Goal: Task Accomplishment & Management: Use online tool/utility

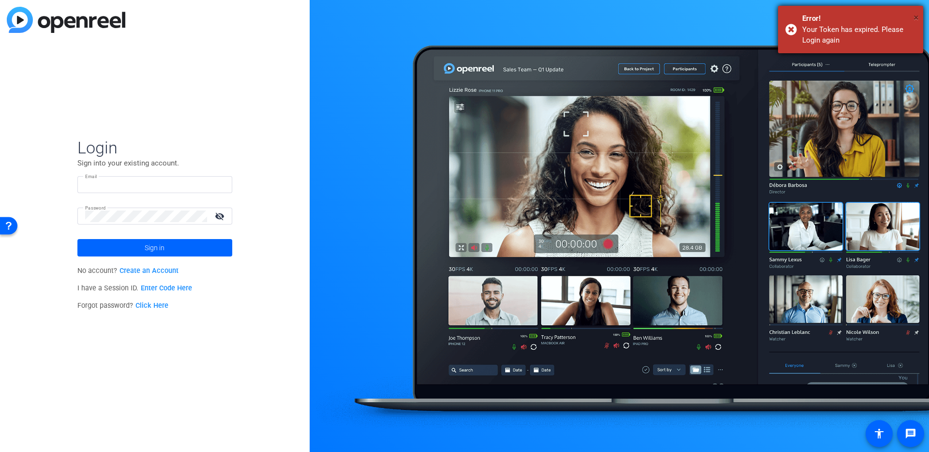
type input "[EMAIL_ADDRESS][DOMAIN_NAME]"
drag, startPoint x: 914, startPoint y: 17, endPoint x: 905, endPoint y: 18, distance: 8.3
click at [914, 17] on span "×" at bounding box center [916, 18] width 5 height 12
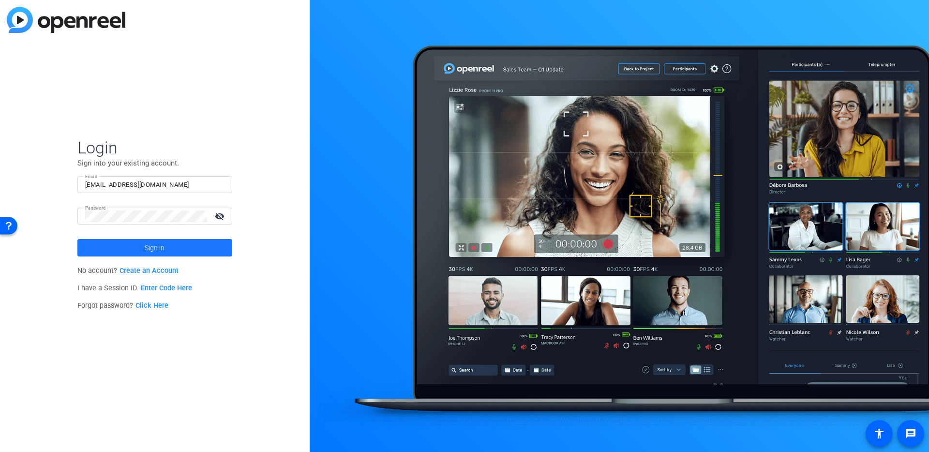
click at [113, 244] on span at bounding box center [154, 247] width 155 height 23
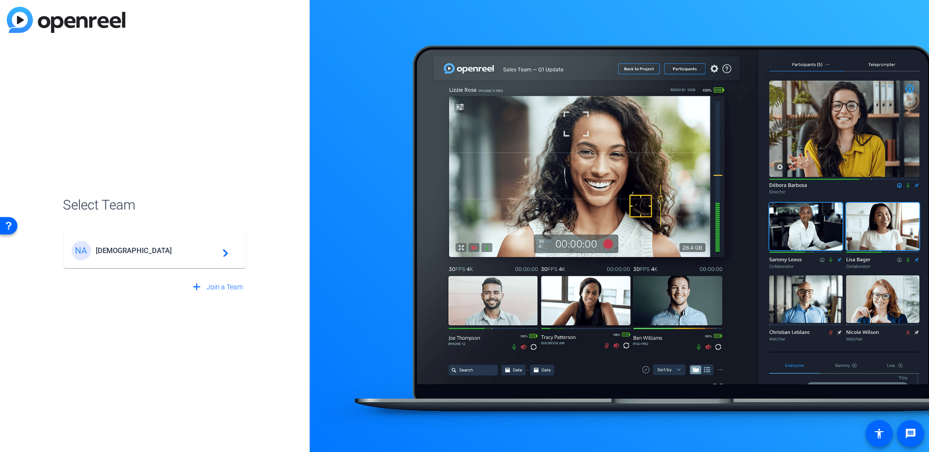
click at [162, 256] on div "NA [DEMOGRAPHIC_DATA] navigate_next" at bounding box center [155, 250] width 166 height 19
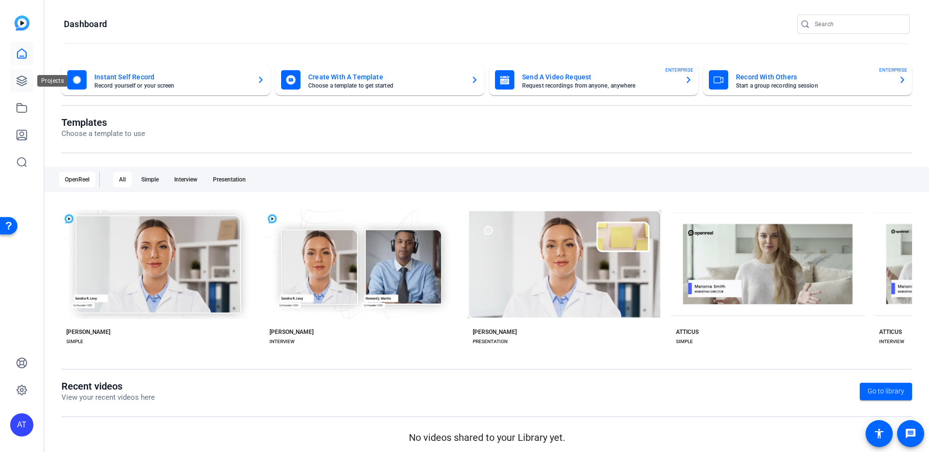
click at [19, 76] on icon at bounding box center [22, 81] width 12 height 12
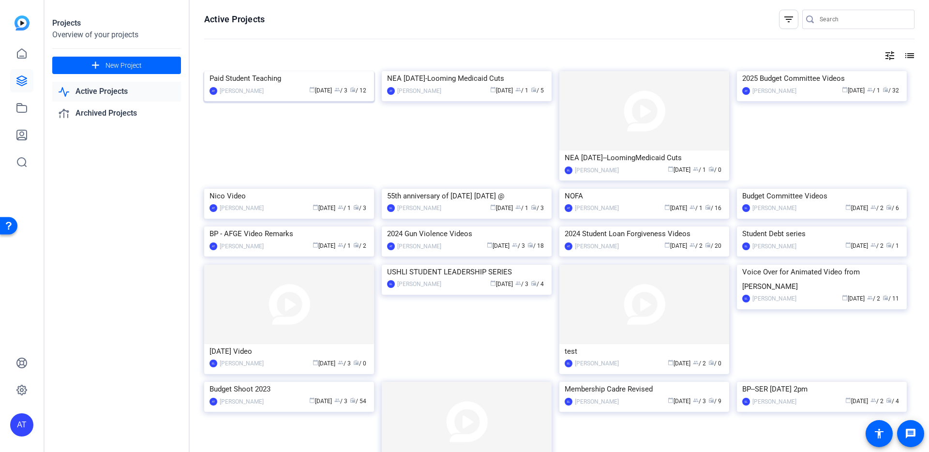
click at [259, 71] on img at bounding box center [289, 71] width 170 height 0
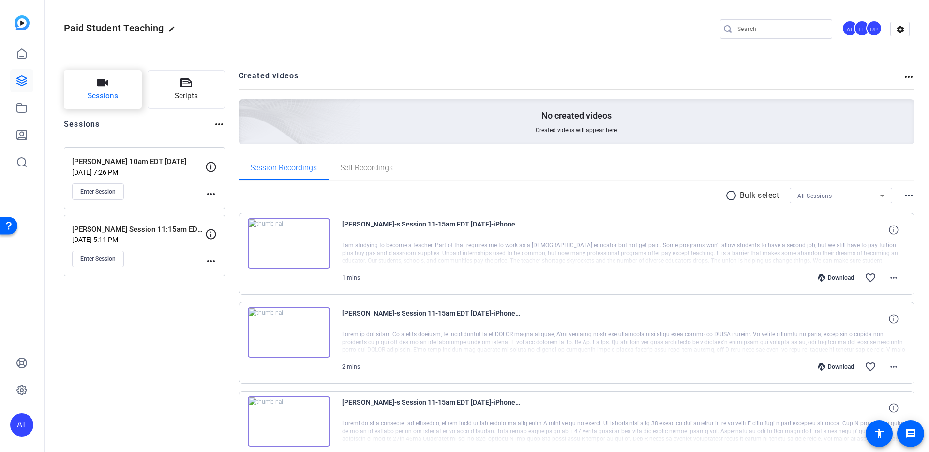
click at [90, 102] on span "Sessions" at bounding box center [103, 95] width 30 height 11
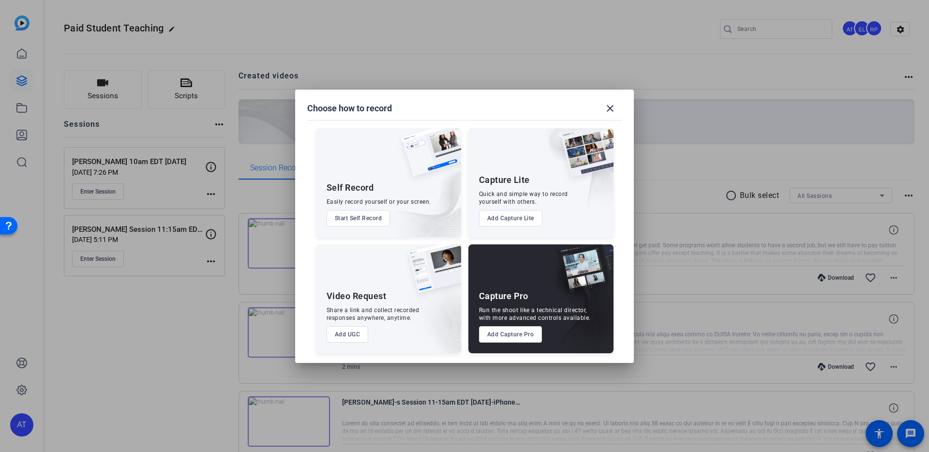
click at [518, 333] on button "Add Capture Pro" at bounding box center [510, 334] width 63 height 16
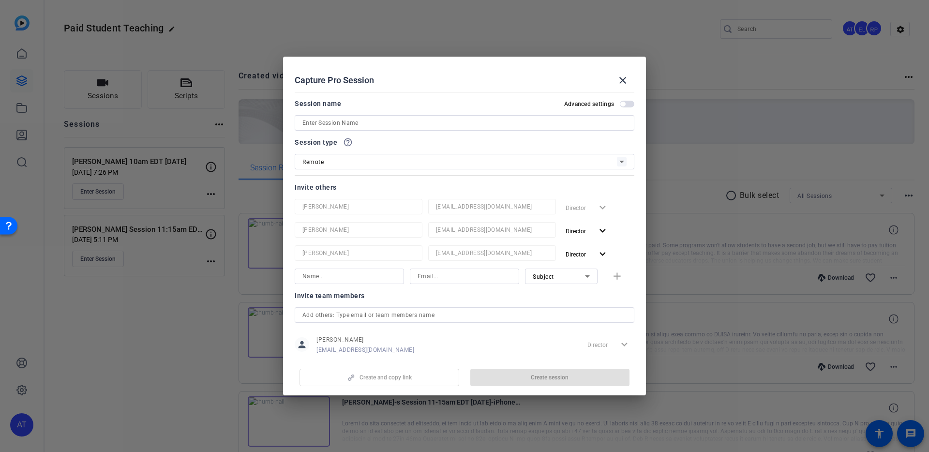
click at [340, 126] on input at bounding box center [464, 123] width 324 height 12
type input "[PERSON_NAME]"
click at [468, 276] on input at bounding box center [465, 276] width 94 height 12
paste input "[EMAIL_ADDRESS][DOMAIN_NAME]"
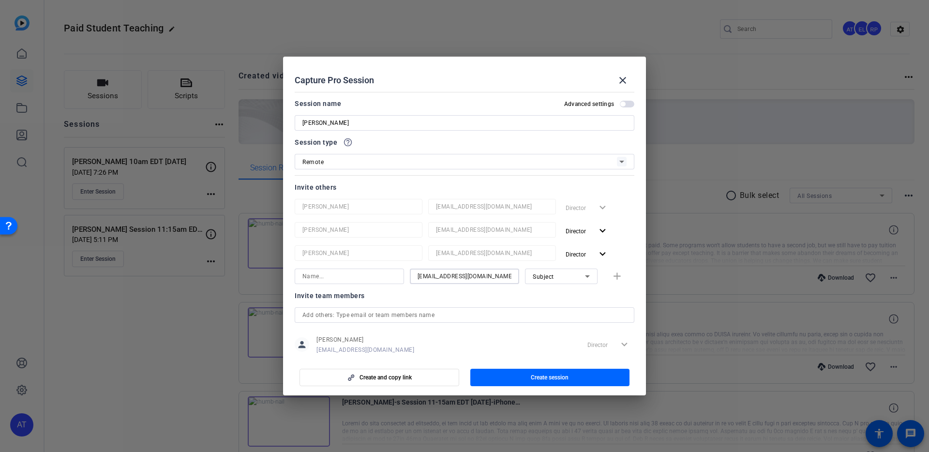
type input "[EMAIL_ADDRESS][DOMAIN_NAME]"
click at [339, 277] on input at bounding box center [349, 276] width 94 height 12
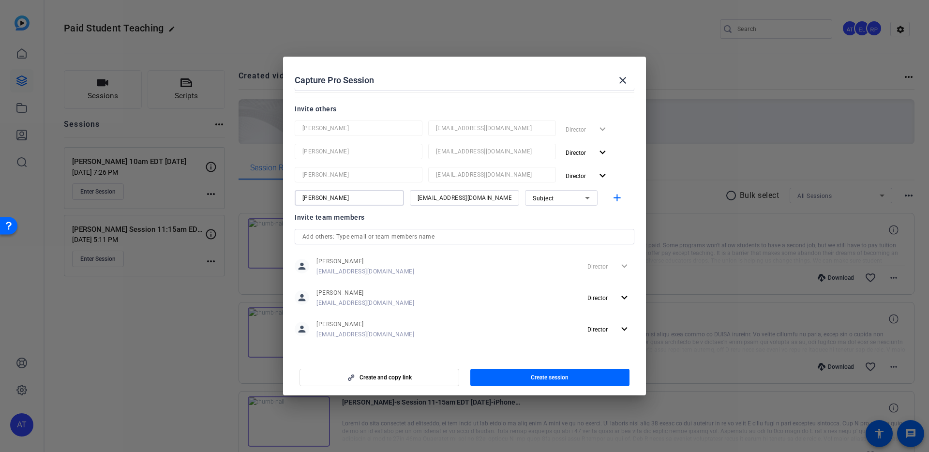
scroll to position [83, 0]
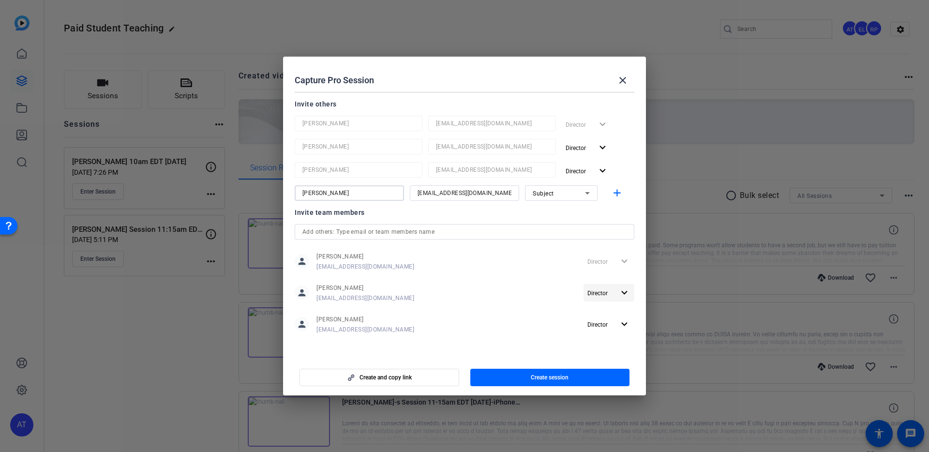
type input "[PERSON_NAME]"
click at [630, 293] on mat-icon "expand_more" at bounding box center [624, 293] width 12 height 12
click at [630, 293] on div at bounding box center [464, 226] width 929 height 452
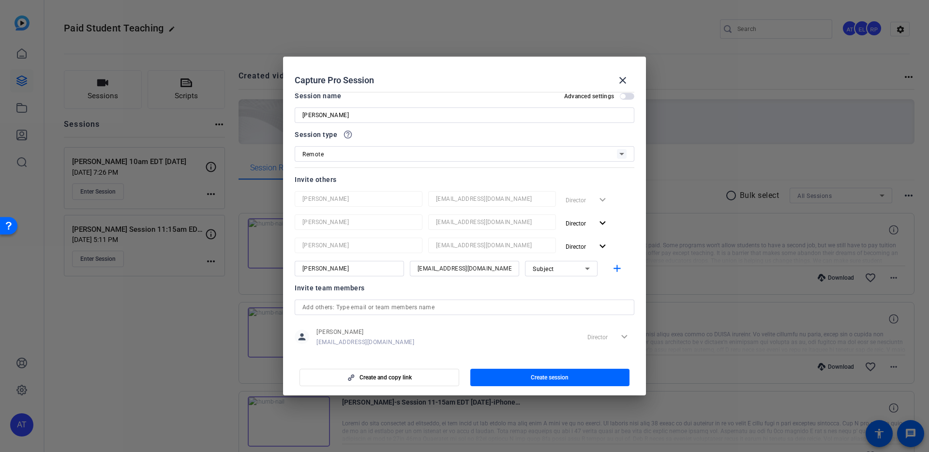
scroll to position [0, 0]
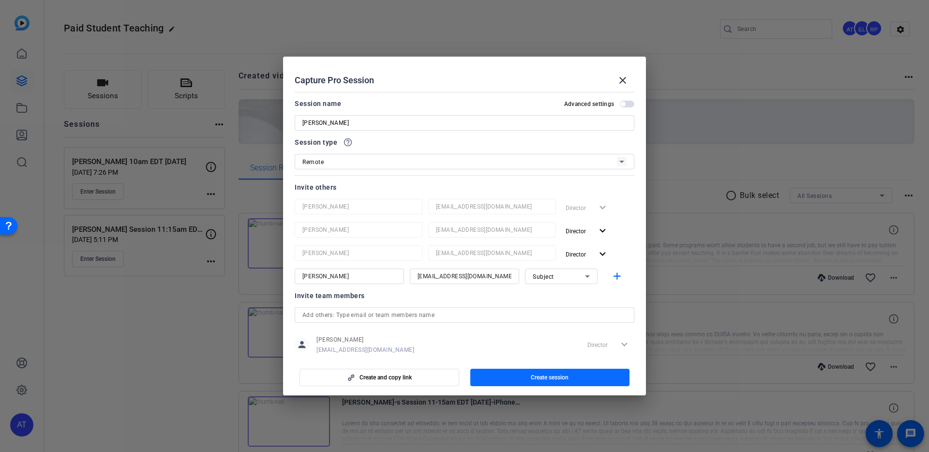
click at [517, 371] on span "button" at bounding box center [550, 377] width 160 height 23
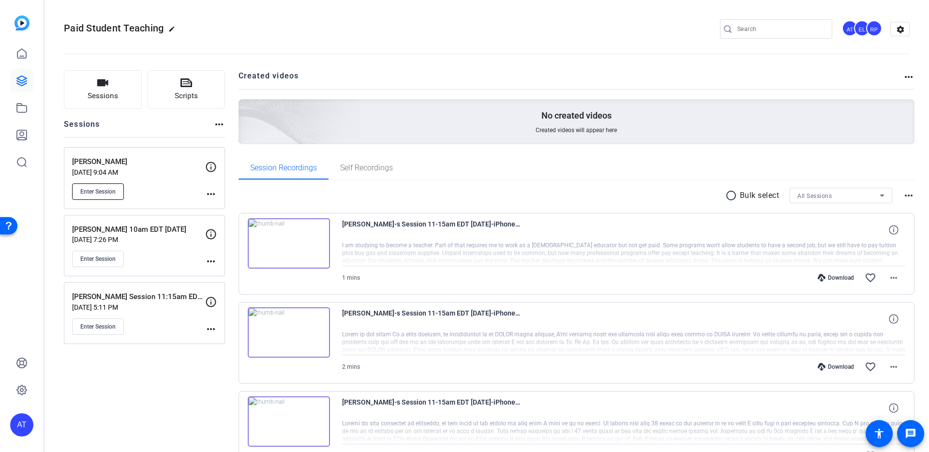
click at [108, 195] on button "Enter Session" at bounding box center [98, 191] width 52 height 16
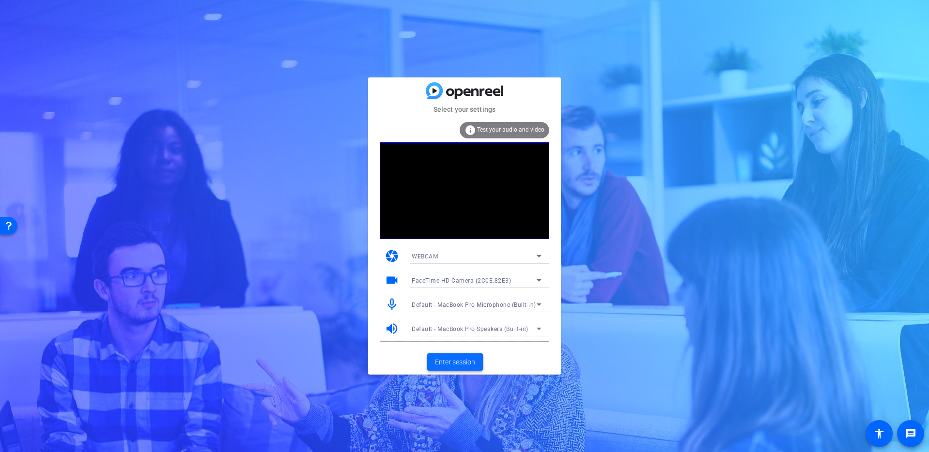
click at [458, 359] on span "Enter session" at bounding box center [455, 362] width 40 height 10
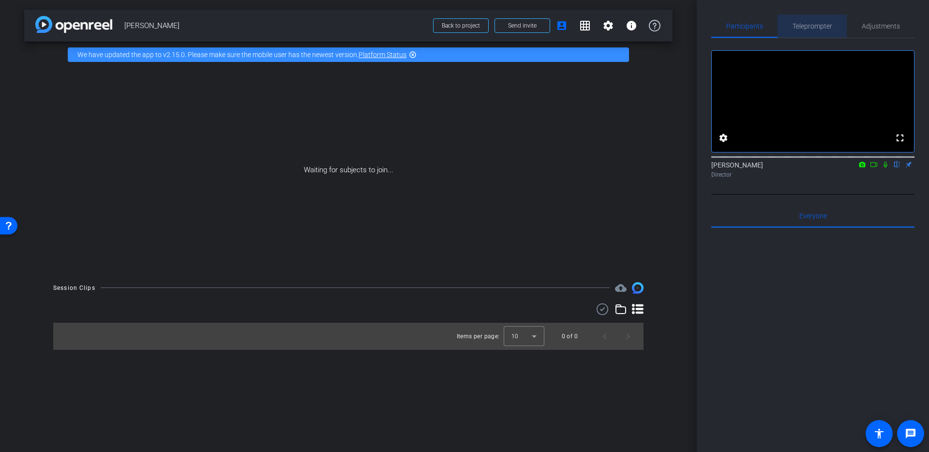
click at [821, 28] on span "Teleprompter" at bounding box center [813, 26] width 40 height 7
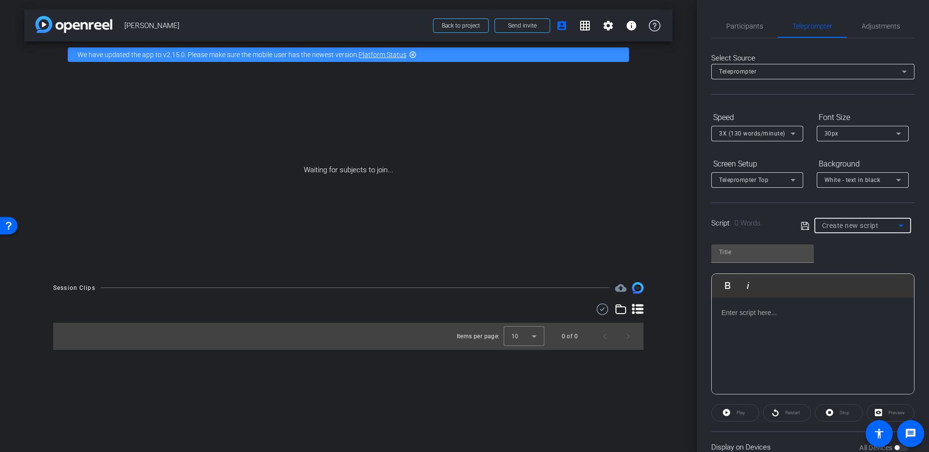
click at [890, 230] on div "Create new script" at bounding box center [860, 226] width 76 height 12
click at [0, 0] on mat-option "straight to cam" at bounding box center [0, 0] width 0 height 0
type input "straight to cam"
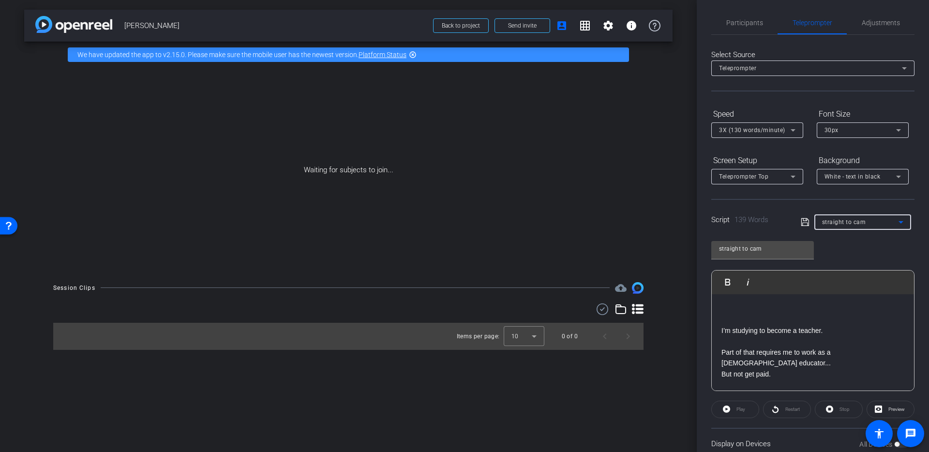
scroll to position [15, 0]
